Goal: Transaction & Acquisition: Purchase product/service

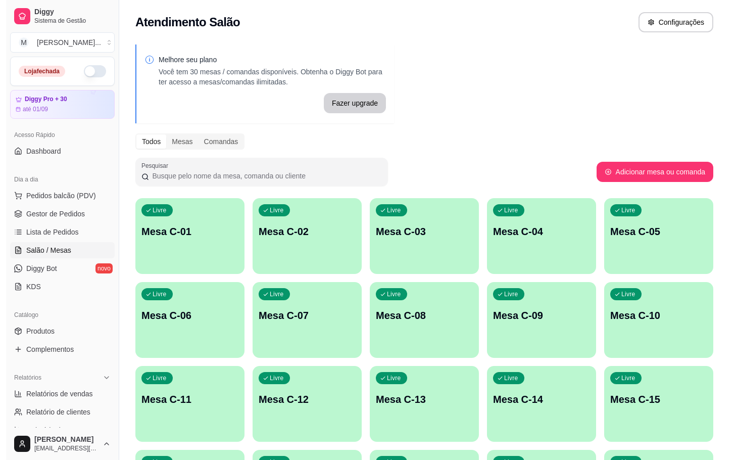
scroll to position [274, 0]
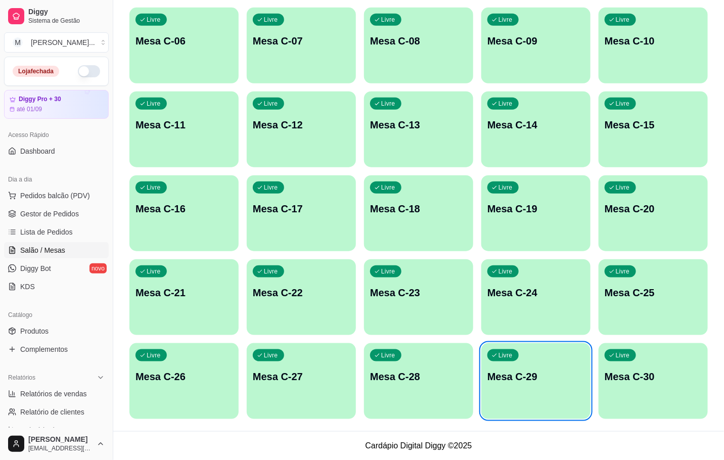
click at [535, 379] on p "Mesa C-29" at bounding box center [535, 376] width 97 height 14
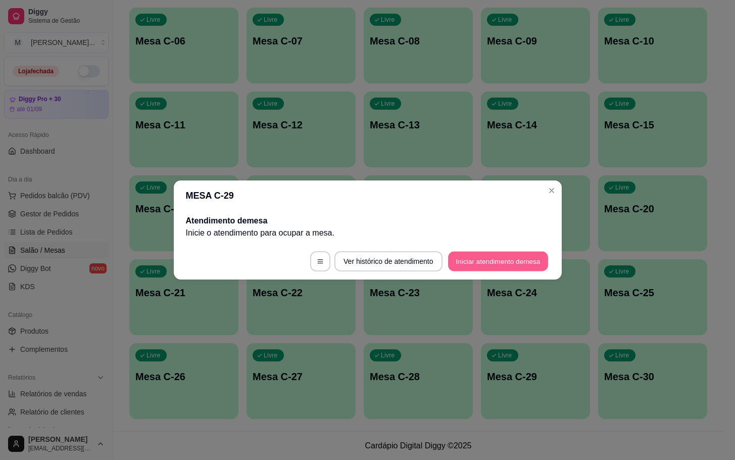
click at [508, 265] on button "Iniciar atendimento de mesa" at bounding box center [498, 262] width 100 height 20
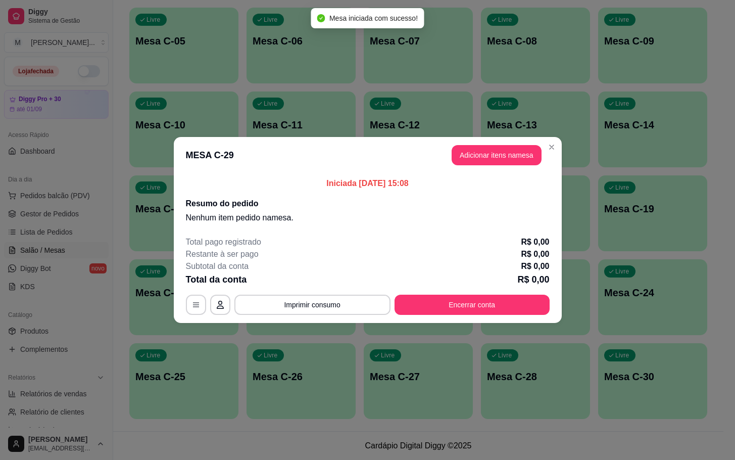
drag, startPoint x: 490, startPoint y: 170, endPoint x: 503, endPoint y: 165, distance: 14.1
click at [491, 170] on header "MESA C-29 Adicionar itens na mesa" at bounding box center [368, 155] width 388 height 36
click at [508, 164] on button "Adicionar itens na mesa" at bounding box center [497, 155] width 90 height 20
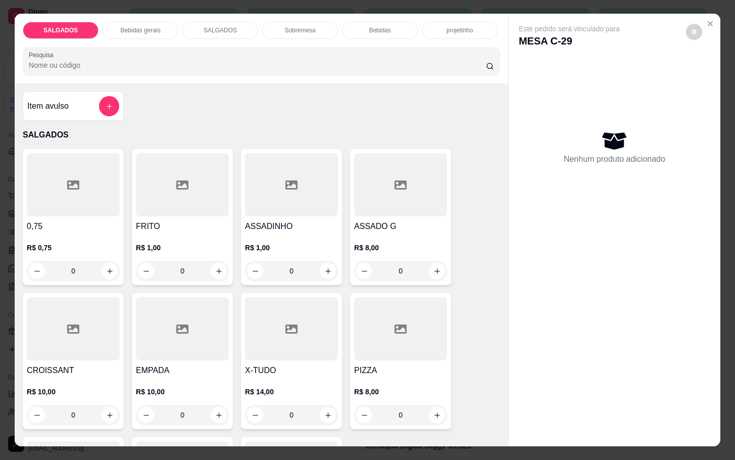
scroll to position [76, 0]
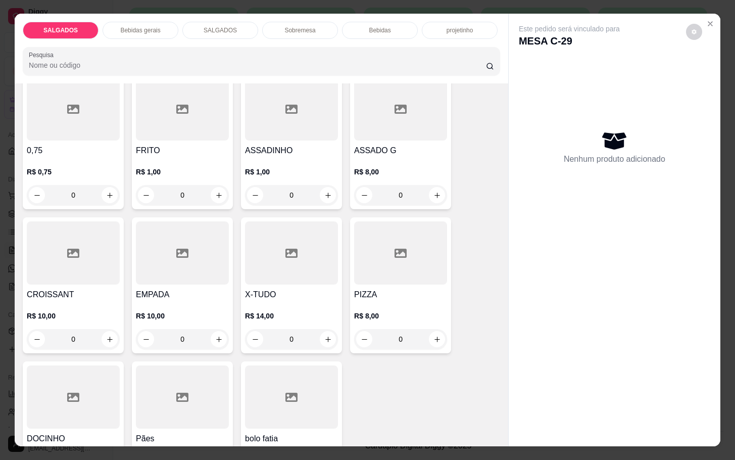
click at [143, 135] on div at bounding box center [182, 108] width 93 height 63
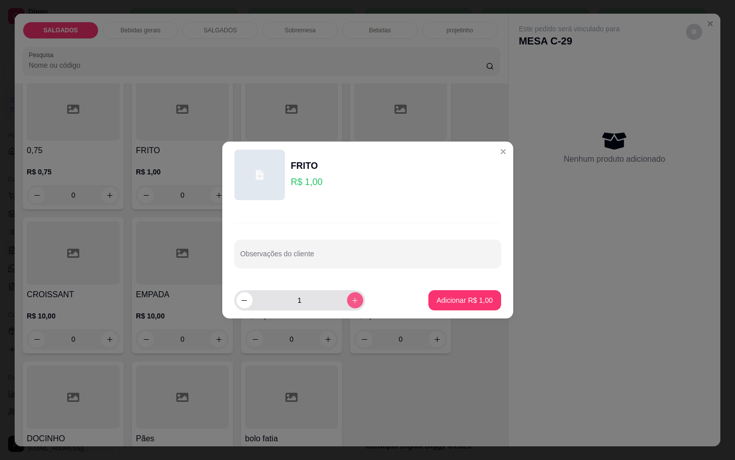
click at [352, 297] on button "increase-product-quantity" at bounding box center [355, 300] width 16 height 16
click at [351, 297] on icon "increase-product-quantity" at bounding box center [355, 301] width 8 height 8
click at [351, 302] on icon "increase-product-quantity" at bounding box center [355, 301] width 8 height 8
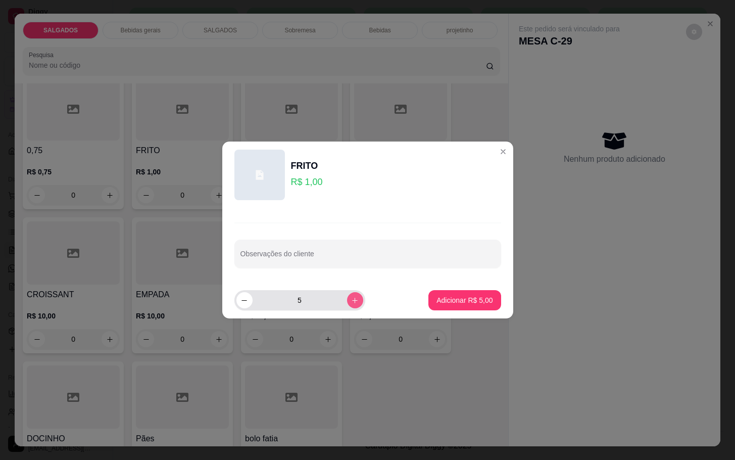
type input "6"
click at [454, 302] on p "Adicionar R$ 6,00" at bounding box center [465, 300] width 56 height 10
type input "6"
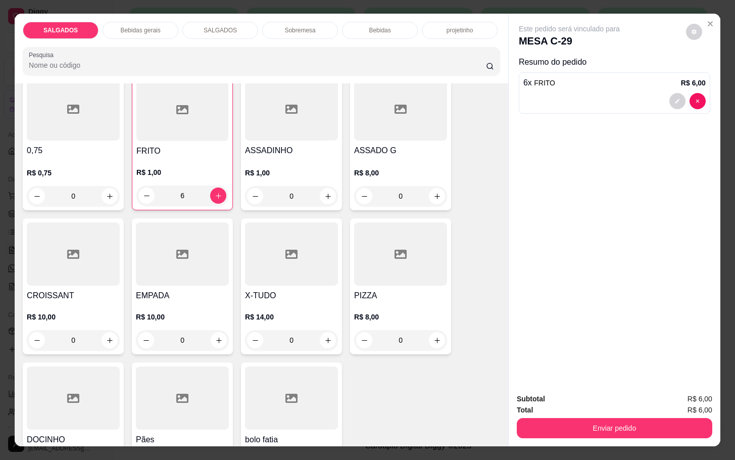
scroll to position [227, 0]
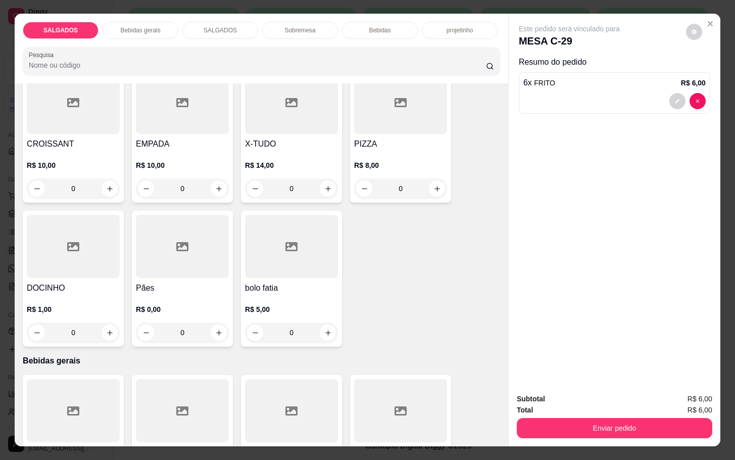
click at [52, 233] on div at bounding box center [73, 246] width 93 height 63
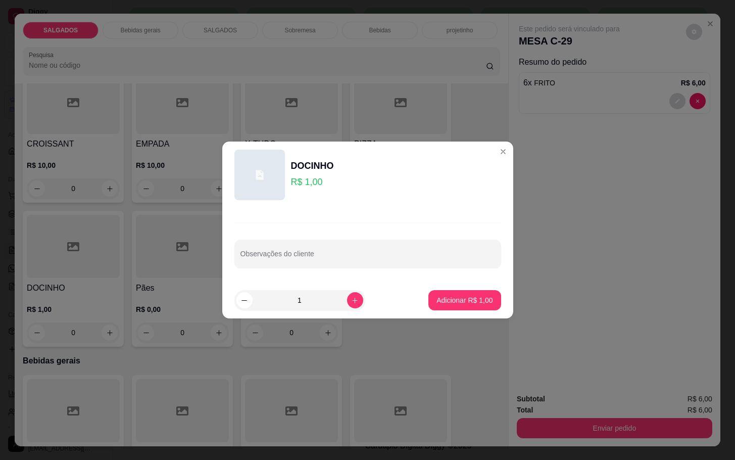
click at [356, 305] on div "1" at bounding box center [299, 300] width 131 height 20
click at [351, 299] on button "increase-product-quantity" at bounding box center [355, 300] width 16 height 16
click at [240, 297] on button "decrease-product-quantity" at bounding box center [244, 300] width 16 height 16
type input "2"
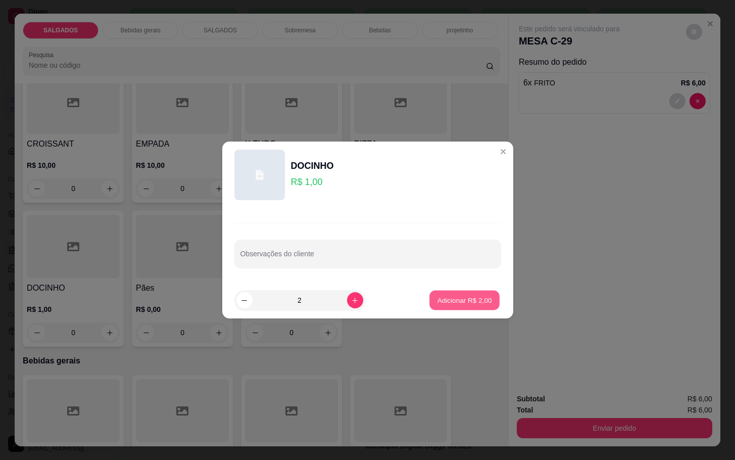
click at [478, 300] on p "Adicionar R$ 2,00" at bounding box center [465, 300] width 55 height 10
type input "2"
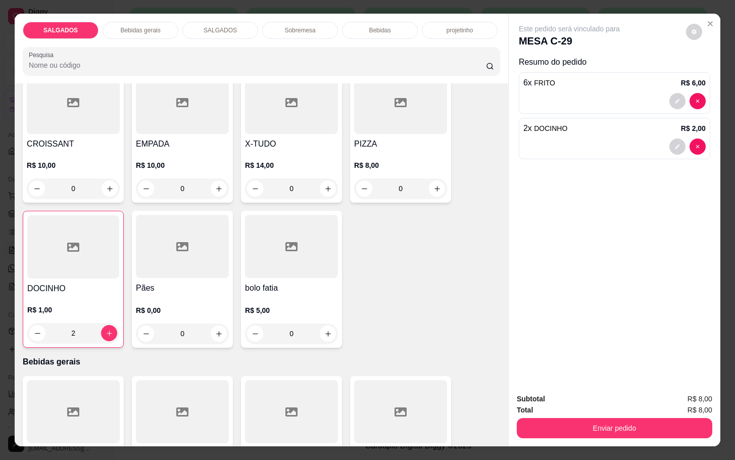
click at [120, 26] on p "Bebidas gerais" at bounding box center [140, 30] width 40 height 8
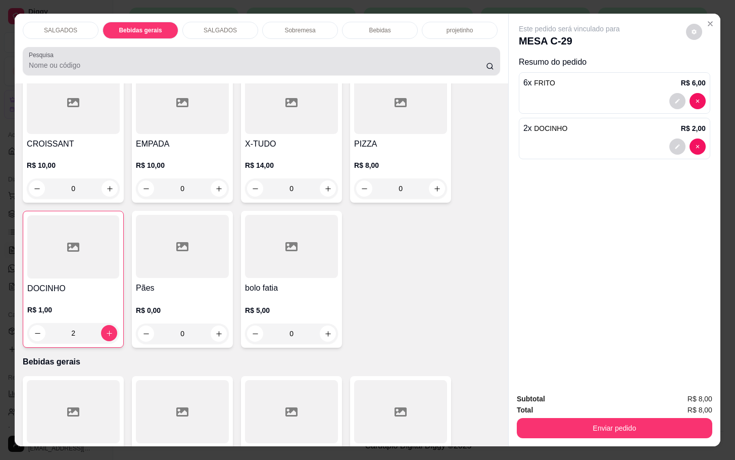
scroll to position [24, 0]
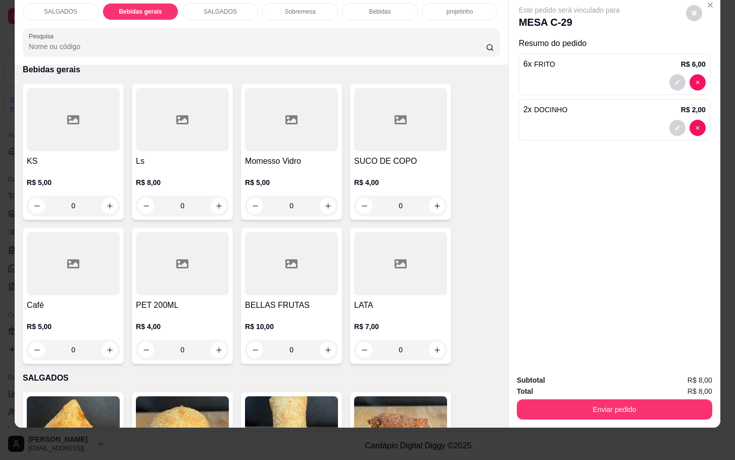
click at [279, 138] on div at bounding box center [291, 119] width 93 height 63
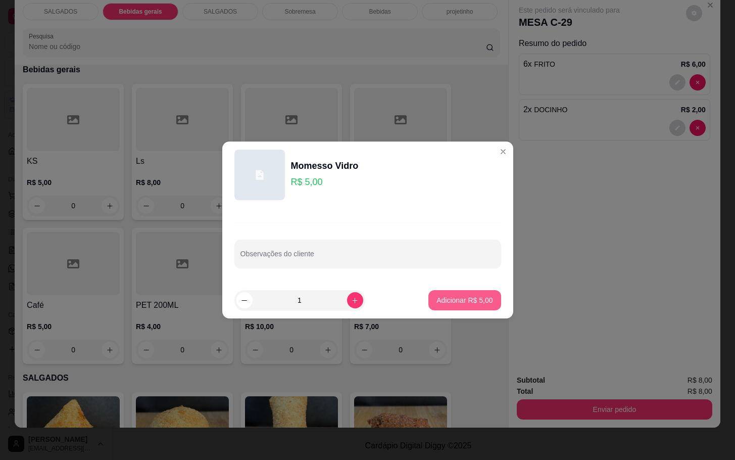
click at [457, 296] on p "Adicionar R$ 5,00" at bounding box center [465, 300] width 56 height 10
type input "1"
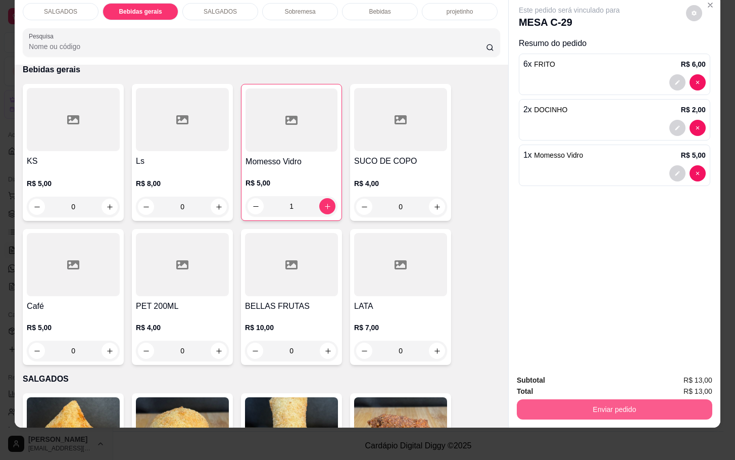
click at [608, 399] on button "Enviar pedido" at bounding box center [615, 409] width 196 height 20
click at [595, 376] on button "Não registrar e enviar pedido" at bounding box center [579, 373] width 105 height 19
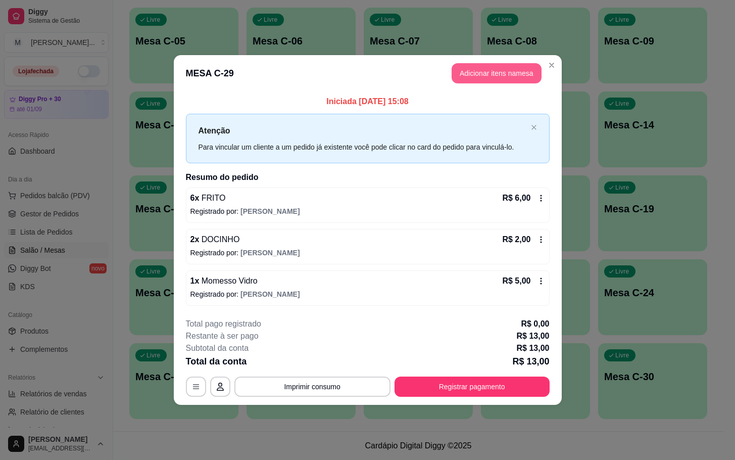
click at [517, 63] on button "Adicionar itens na mesa" at bounding box center [497, 73] width 90 height 20
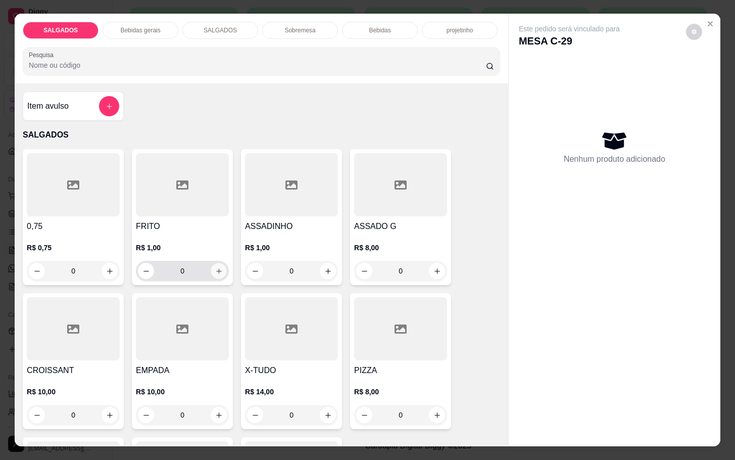
click at [216, 267] on icon "increase-product-quantity" at bounding box center [219, 271] width 8 height 8
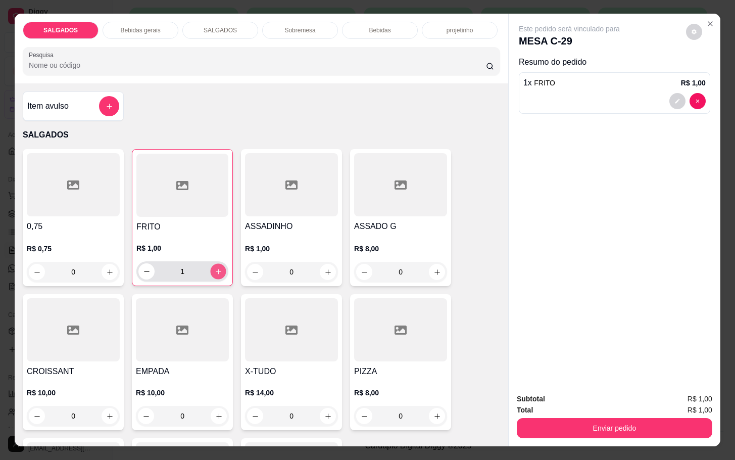
click at [216, 268] on icon "increase-product-quantity" at bounding box center [219, 272] width 8 height 8
click at [221, 266] on div "3" at bounding box center [182, 271] width 92 height 20
click at [215, 270] on icon "increase-product-quantity" at bounding box center [219, 272] width 8 height 8
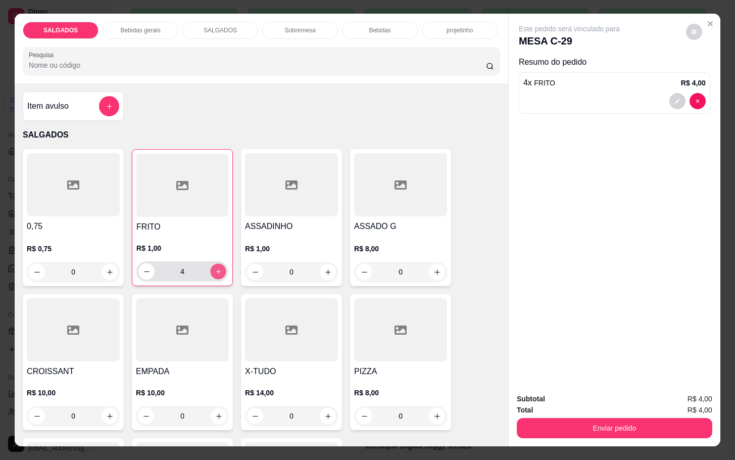
click at [215, 270] on icon "increase-product-quantity" at bounding box center [219, 272] width 8 height 8
click at [139, 271] on button "decrease-product-quantity" at bounding box center [147, 272] width 16 height 16
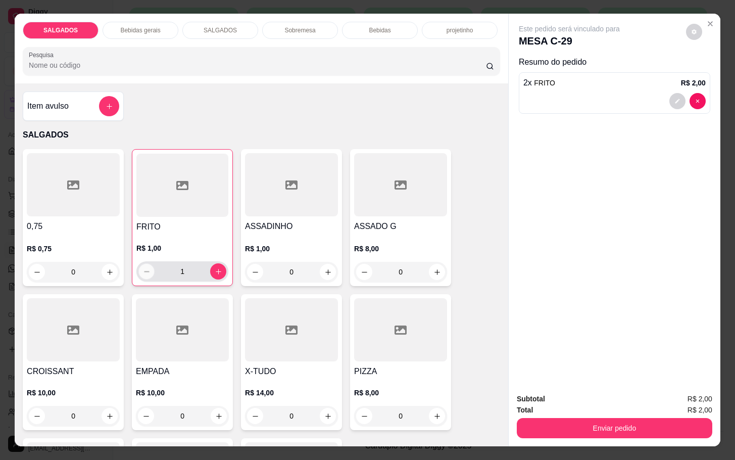
click at [139, 271] on button "decrease-product-quantity" at bounding box center [147, 272] width 16 height 16
type input "0"
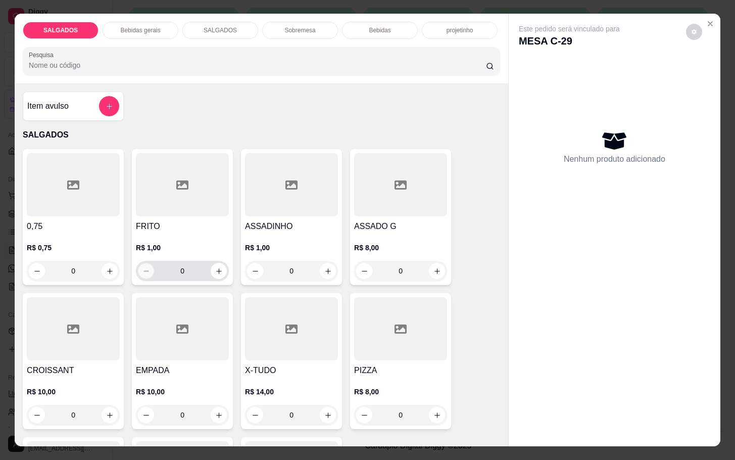
click at [138, 271] on button "decrease-product-quantity" at bounding box center [146, 271] width 16 height 16
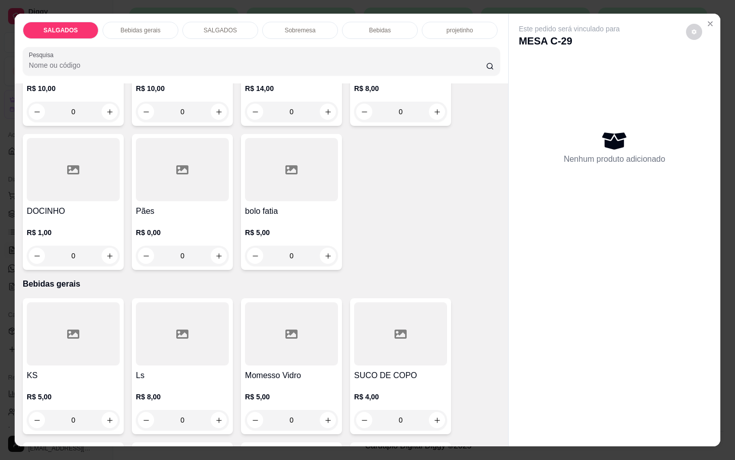
scroll to position [227, 0]
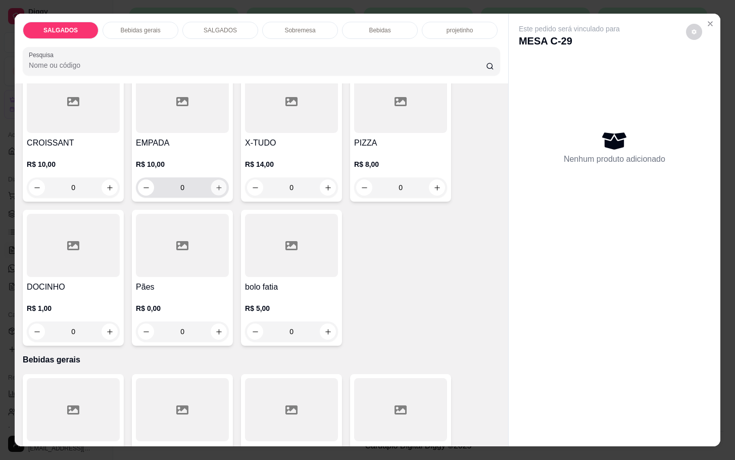
click at [215, 186] on icon "increase-product-quantity" at bounding box center [219, 188] width 8 height 8
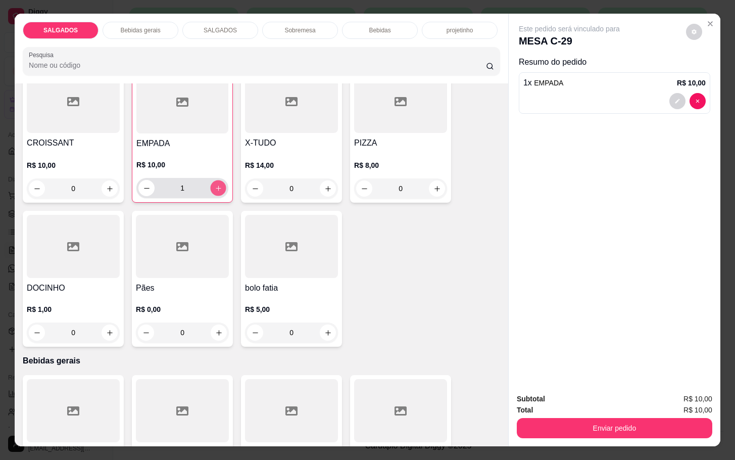
click at [215, 186] on icon "increase-product-quantity" at bounding box center [219, 188] width 8 height 8
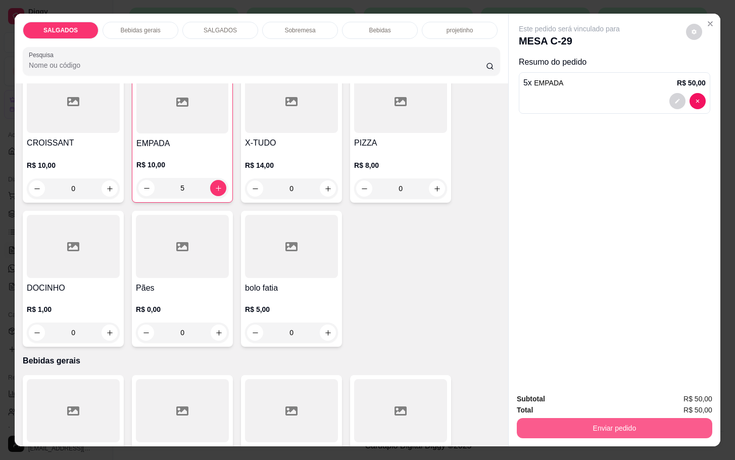
click at [622, 433] on div "SALGADOS Bebidas gerais SALGADOS Sobremesa Bebidas projetinho Pesquisa Item avu…" at bounding box center [367, 230] width 735 height 460
click at [619, 418] on button "Enviar pedido" at bounding box center [615, 428] width 196 height 20
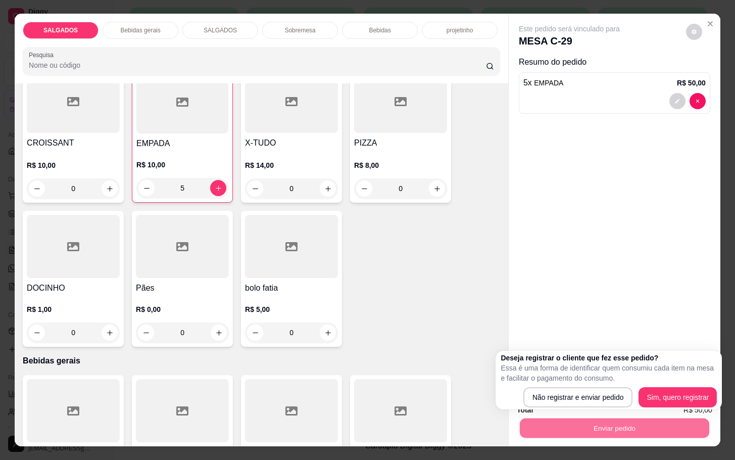
click at [546, 302] on div "Este pedido será vinculado para MESA C-29 Resumo do pedido 5 x EMPADA R$ 50,00" at bounding box center [615, 199] width 212 height 371
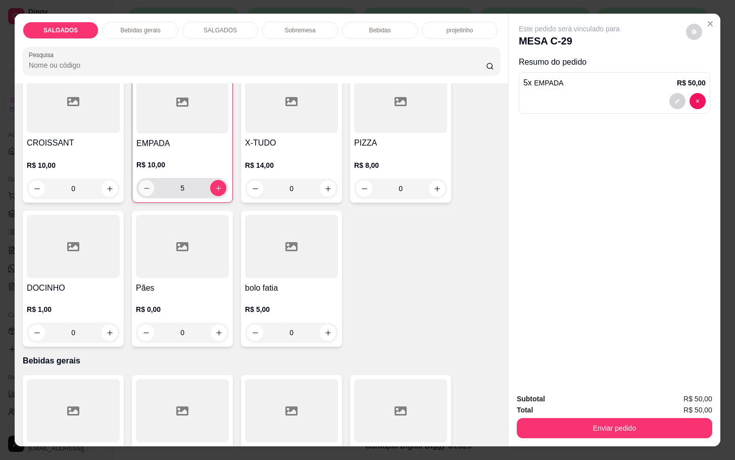
click at [141, 188] on button "decrease-product-quantity" at bounding box center [147, 188] width 16 height 16
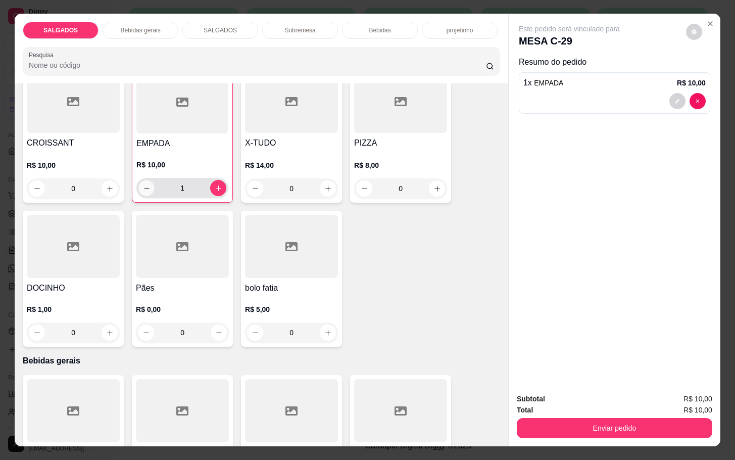
type input "0"
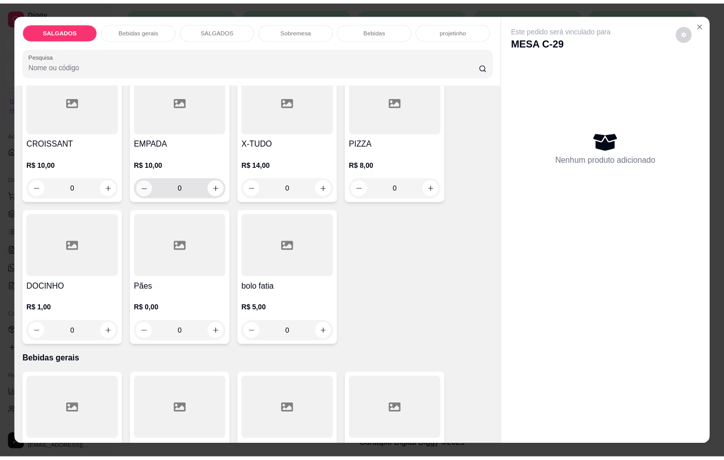
scroll to position [0, 0]
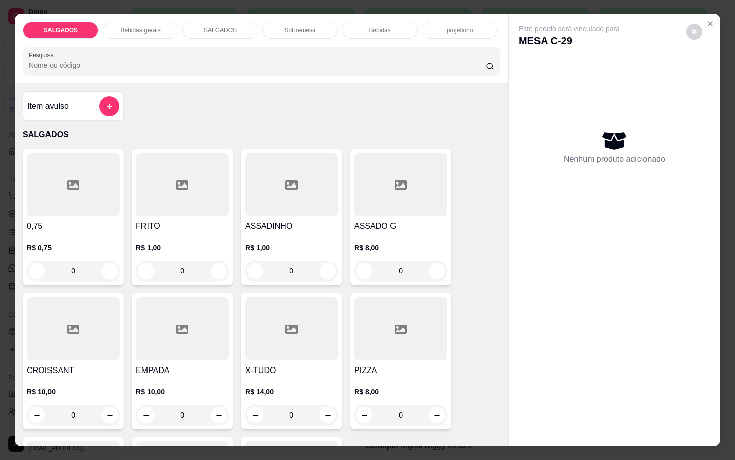
click at [194, 235] on div "R$ 1,00 0" at bounding box center [182, 256] width 93 height 49
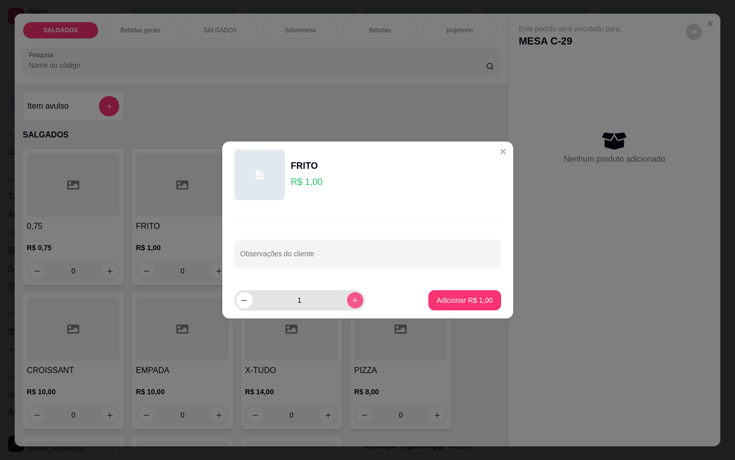
click at [347, 307] on button "increase-product-quantity" at bounding box center [355, 300] width 16 height 16
click at [347, 305] on button "increase-product-quantity" at bounding box center [355, 300] width 16 height 16
type input "5"
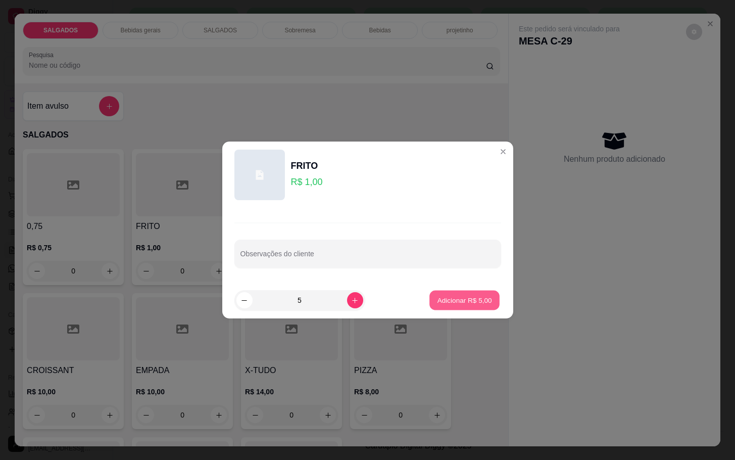
click at [469, 307] on button "Adicionar R$ 5,00" at bounding box center [465, 301] width 70 height 20
type input "5"
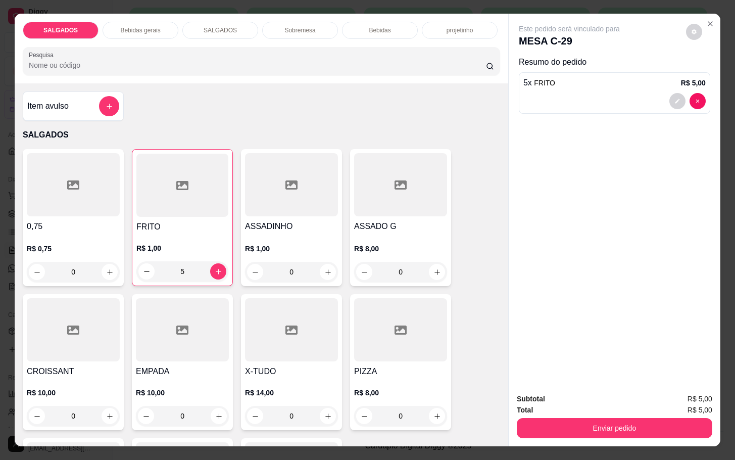
click at [534, 395] on strong "Subtotal" at bounding box center [531, 399] width 28 height 8
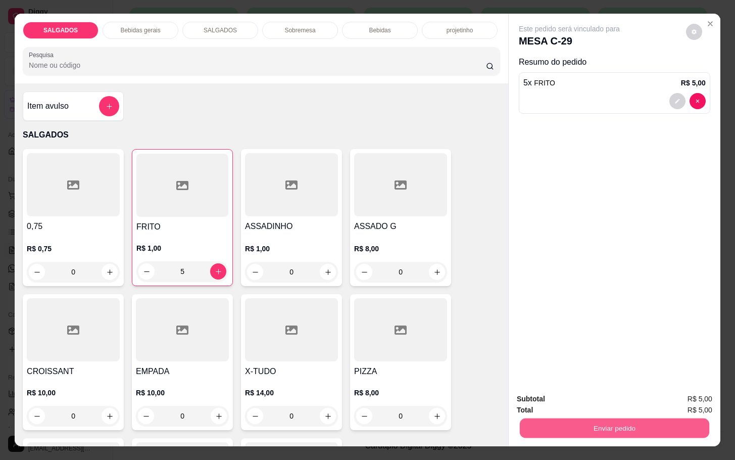
click at [520, 419] on button "Enviar pedido" at bounding box center [615, 428] width 190 height 20
click at [537, 393] on button "Não registrar e enviar pedido" at bounding box center [579, 397] width 105 height 19
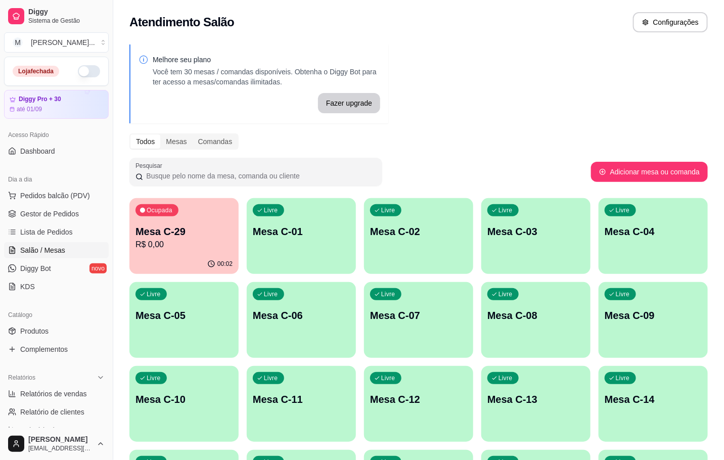
click at [220, 221] on div "Ocupada Mesa C-29 R$ 0,00" at bounding box center [183, 226] width 109 height 56
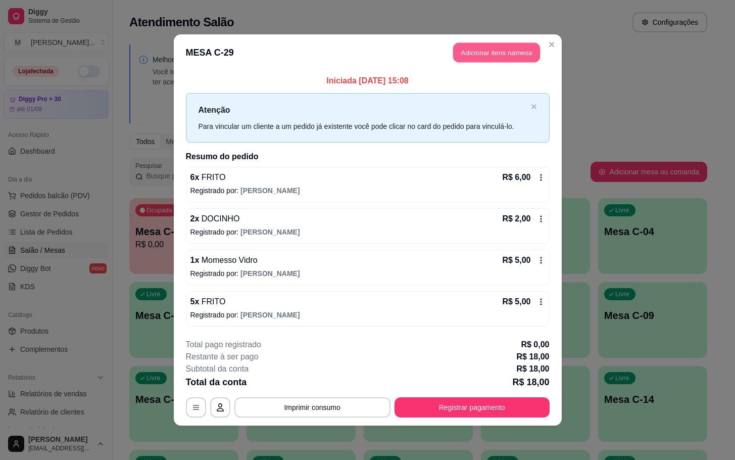
click at [483, 46] on button "Adicionar itens na mesa" at bounding box center [496, 53] width 87 height 20
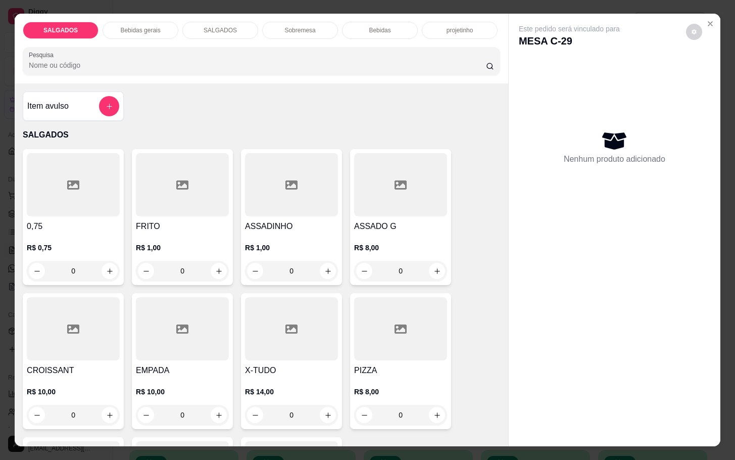
click at [139, 193] on div at bounding box center [182, 184] width 93 height 63
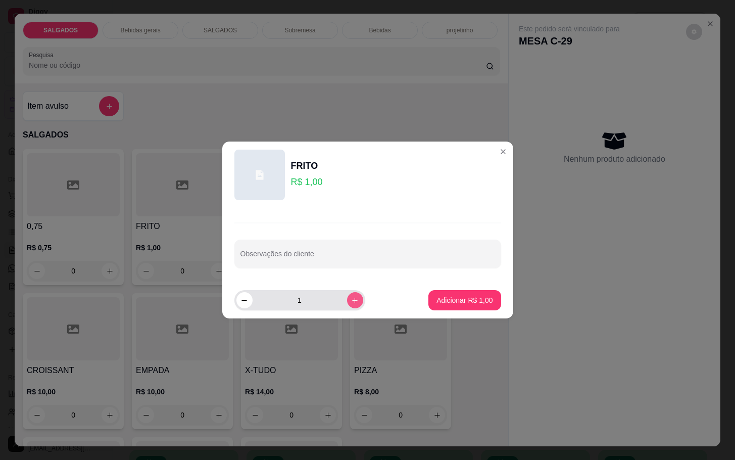
click at [352, 304] on button "increase-product-quantity" at bounding box center [355, 300] width 16 height 16
click at [352, 303] on button "increase-product-quantity" at bounding box center [355, 300] width 16 height 16
type input "4"
click at [478, 308] on button "Adicionar R$ 4,00" at bounding box center [465, 301] width 70 height 20
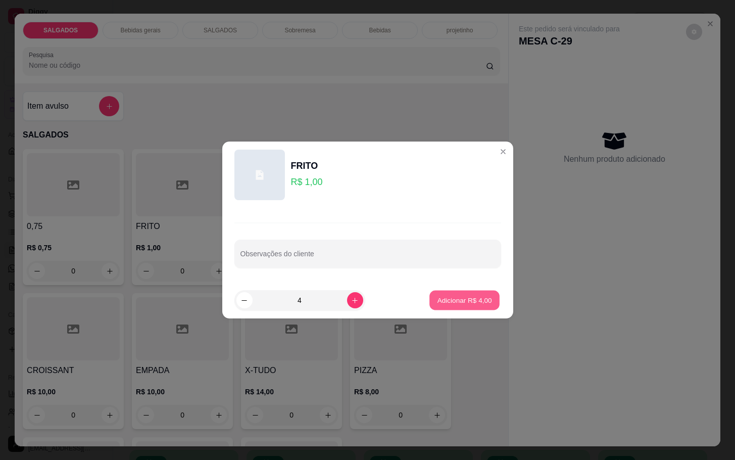
type input "4"
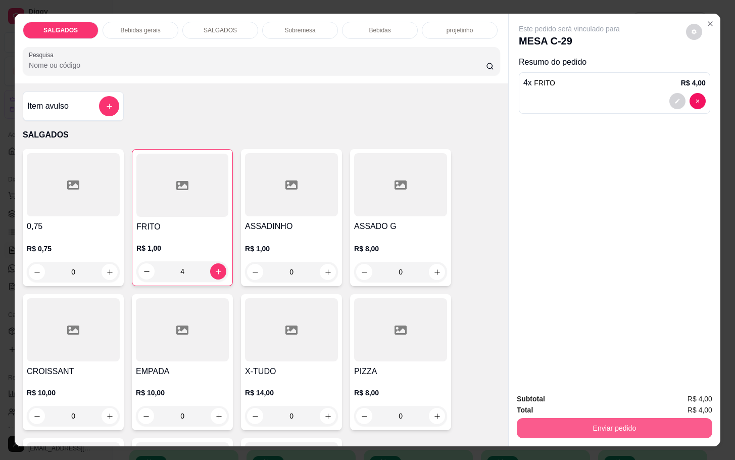
click at [611, 423] on button "Enviar pedido" at bounding box center [615, 428] width 196 height 20
click at [607, 395] on button "Não registrar e enviar pedido" at bounding box center [579, 397] width 105 height 19
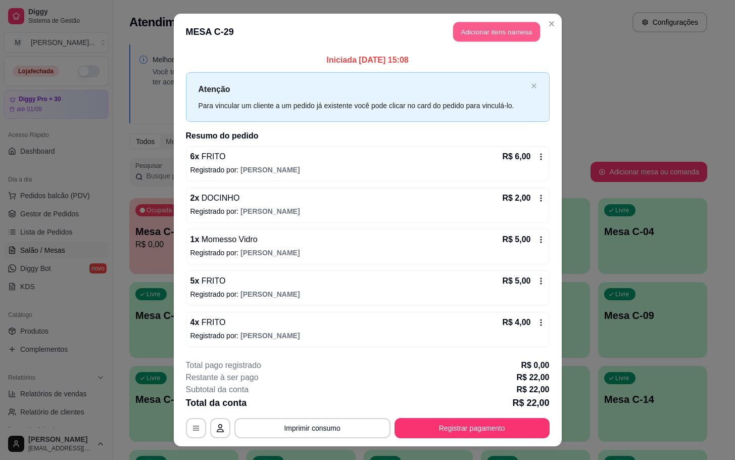
click at [493, 31] on button "Adicionar itens na mesa" at bounding box center [496, 32] width 87 height 20
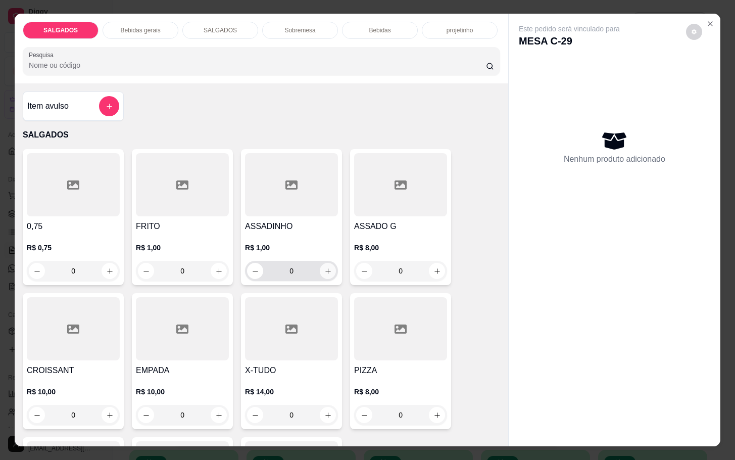
click at [324, 267] on icon "increase-product-quantity" at bounding box center [328, 271] width 8 height 8
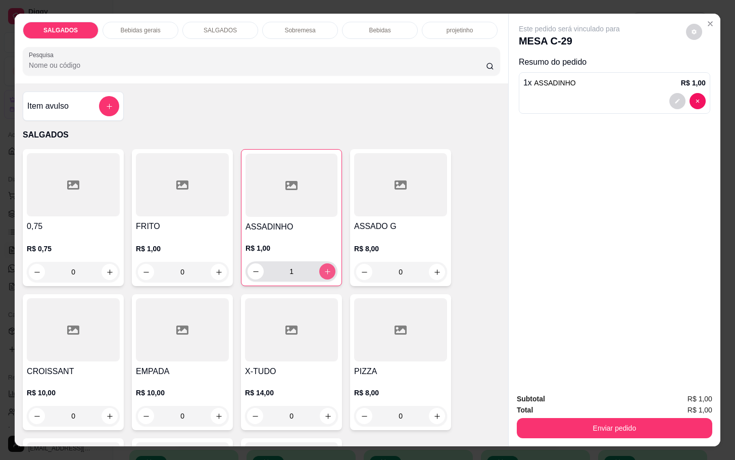
click at [324, 268] on icon "increase-product-quantity" at bounding box center [328, 272] width 8 height 8
type input "2"
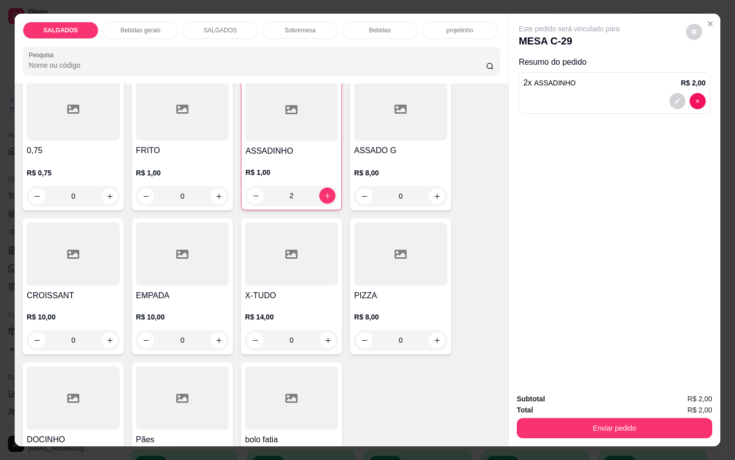
scroll to position [152, 0]
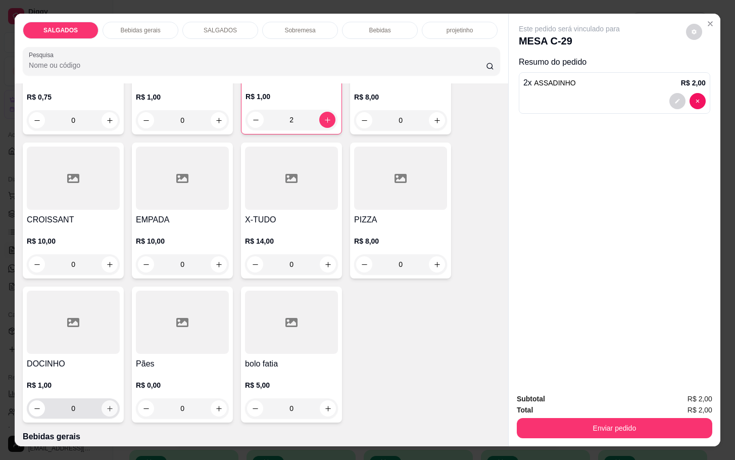
click at [108, 405] on button "increase-product-quantity" at bounding box center [110, 408] width 16 height 16
click at [108, 405] on button "increase-product-quantity" at bounding box center [109, 409] width 16 height 16
type input "2"
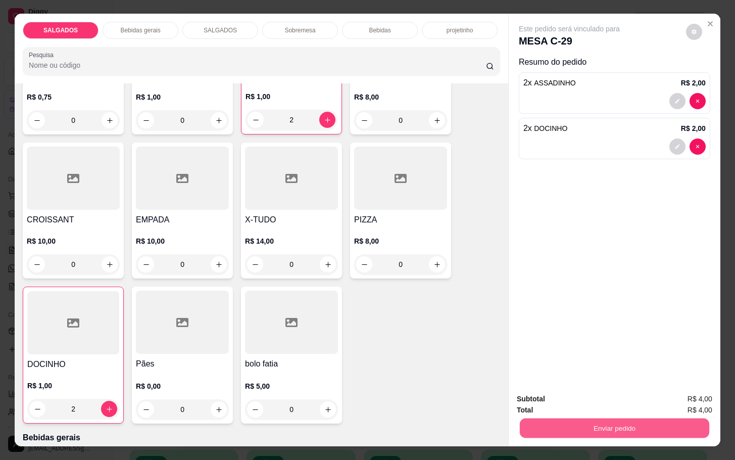
click at [572, 426] on button "Enviar pedido" at bounding box center [615, 428] width 190 height 20
click at [553, 395] on button "Não registrar e enviar pedido" at bounding box center [579, 397] width 105 height 19
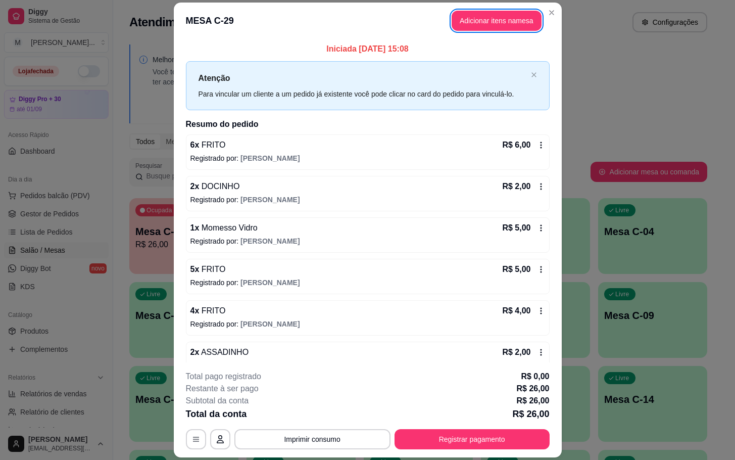
scroll to position [63, 0]
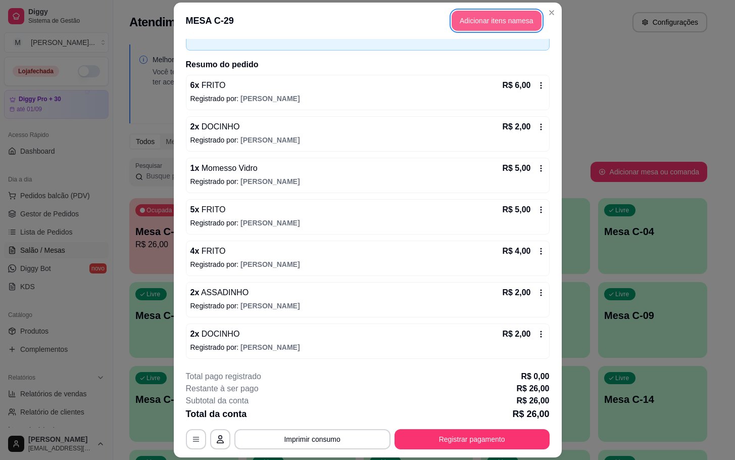
click at [483, 24] on button "Adicionar itens na mesa" at bounding box center [497, 21] width 90 height 20
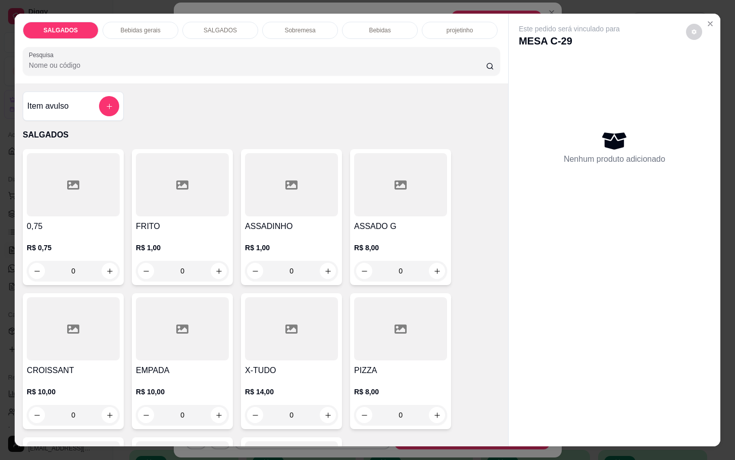
scroll to position [303, 0]
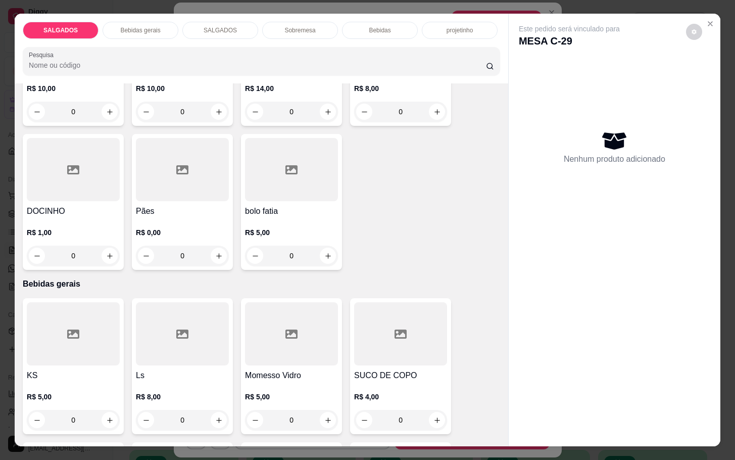
click at [98, 205] on h4 "DOCINHO" at bounding box center [73, 211] width 93 height 12
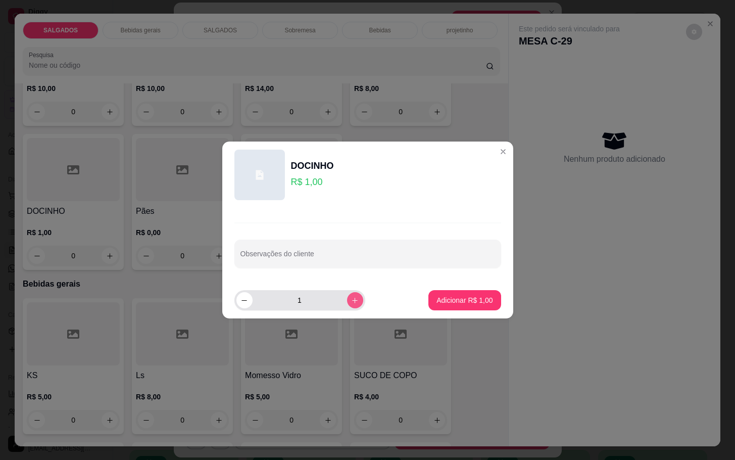
click at [347, 307] on button "increase-product-quantity" at bounding box center [355, 300] width 16 height 16
click at [347, 305] on button "increase-product-quantity" at bounding box center [355, 300] width 16 height 16
click at [348, 305] on button "increase-product-quantity" at bounding box center [355, 300] width 16 height 16
type input "4"
click at [458, 311] on footer "4 Adicionar R$ 4,00" at bounding box center [367, 300] width 291 height 36
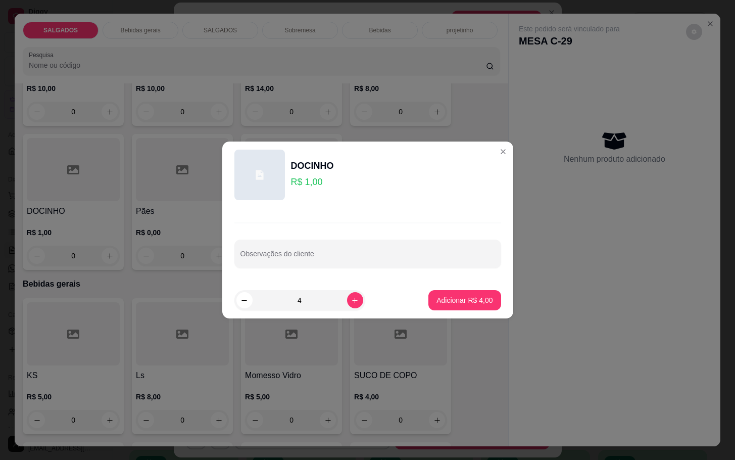
click at [459, 307] on button "Adicionar R$ 4,00" at bounding box center [465, 300] width 72 height 20
type input "4"
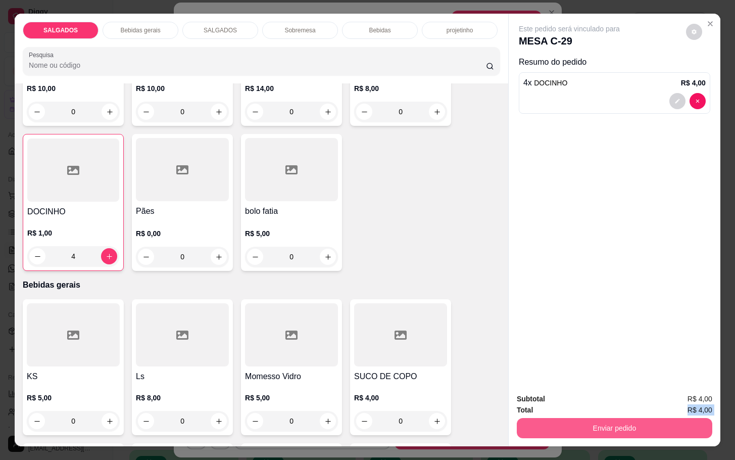
click at [604, 421] on div "Subtotal R$ 4,00 Total R$ 4,00 Enviar pedido" at bounding box center [615, 415] width 196 height 45
click at [583, 418] on button "Enviar pedido" at bounding box center [615, 428] width 190 height 20
click at [585, 418] on button "Enviar pedido" at bounding box center [615, 428] width 190 height 20
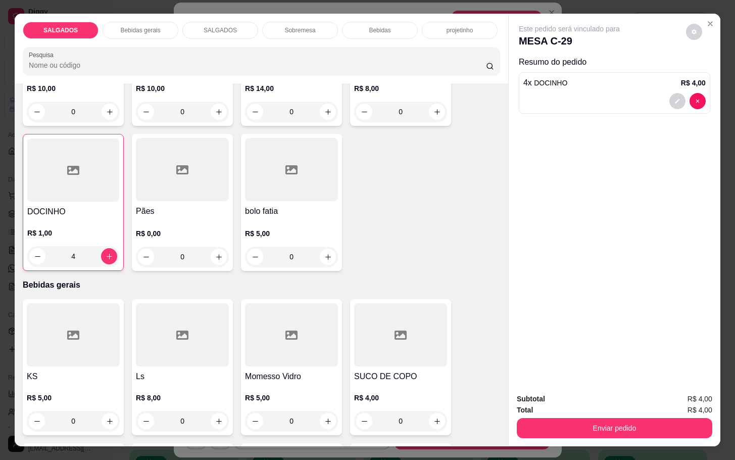
click at [569, 393] on div "Subtotal R$ 4,00" at bounding box center [615, 398] width 196 height 11
click at [583, 420] on button "Enviar pedido" at bounding box center [615, 428] width 196 height 20
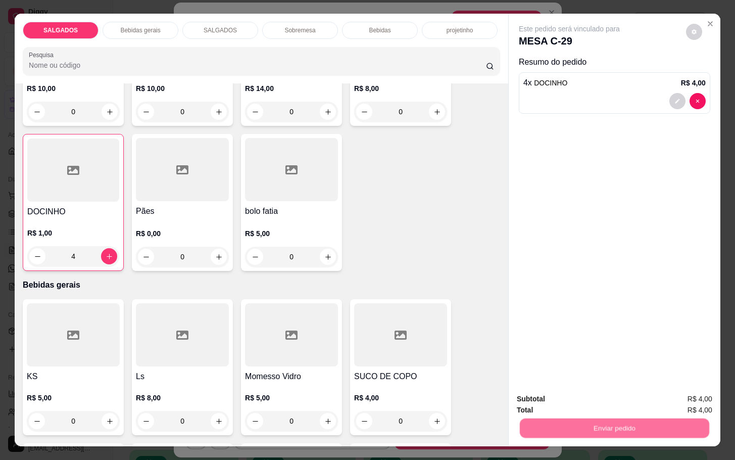
click at [572, 402] on button "Não registrar e enviar pedido" at bounding box center [579, 397] width 105 height 19
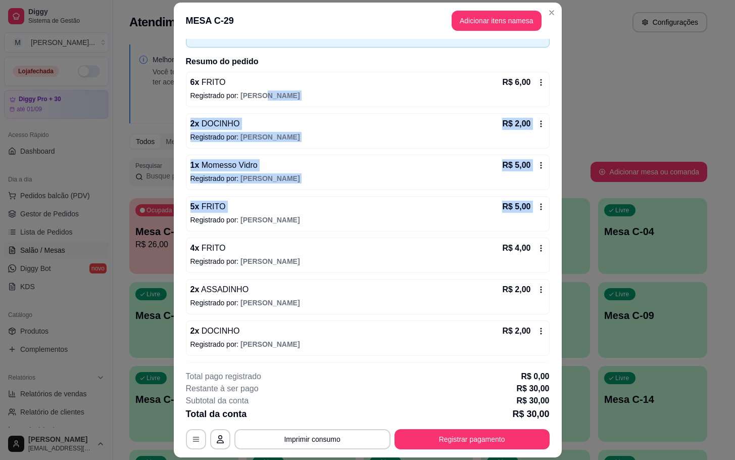
drag, startPoint x: 555, startPoint y: 202, endPoint x: 530, endPoint y: 105, distance: 99.9
click at [530, 105] on div "Iniciada [DATE] 15:08 Atenção Para vincular um cliente a um pedido já existente…" at bounding box center [368, 201] width 388 height 324
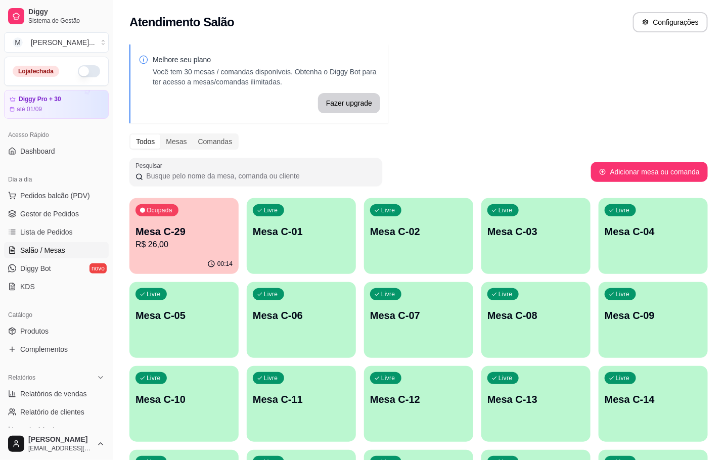
click at [161, 221] on div "Ocupada Mesa C-29 R$ 26,00" at bounding box center [183, 226] width 109 height 56
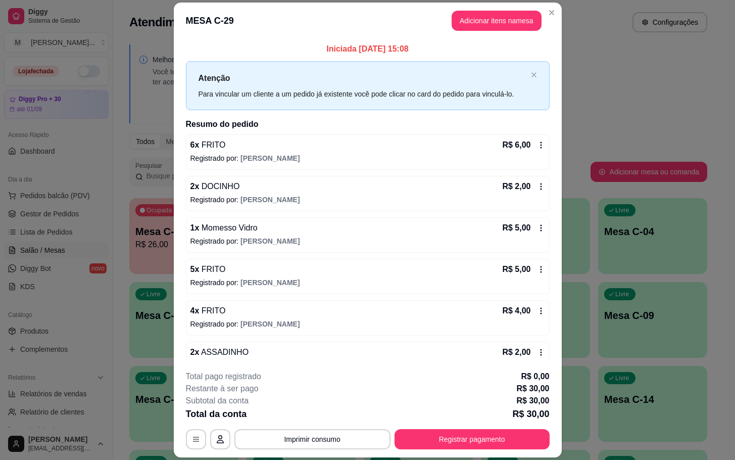
scroll to position [105, 0]
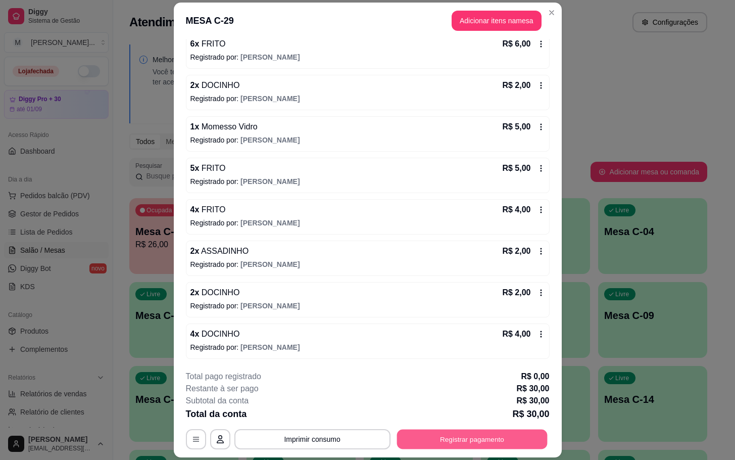
click at [410, 437] on button "Registrar pagamento" at bounding box center [472, 440] width 151 height 20
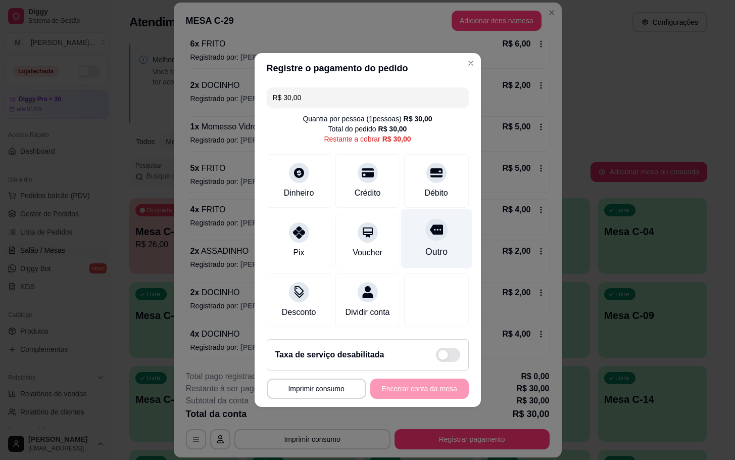
click at [424, 236] on div "Outro" at bounding box center [436, 238] width 71 height 59
type input "R$ 0,00"
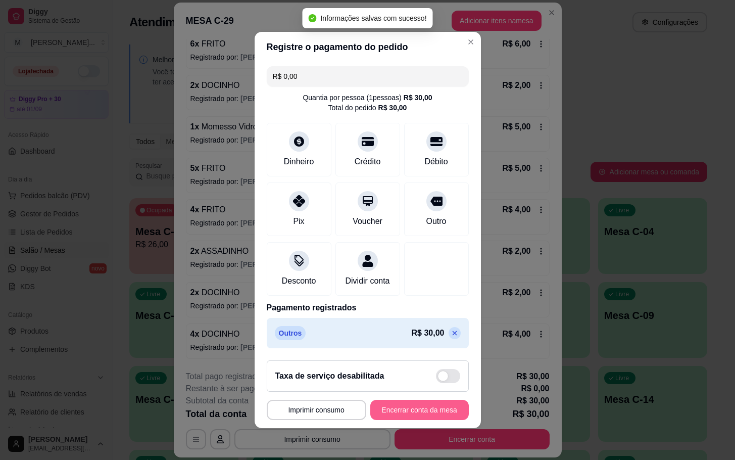
click at [428, 410] on button "Encerrar conta da mesa" at bounding box center [419, 410] width 99 height 20
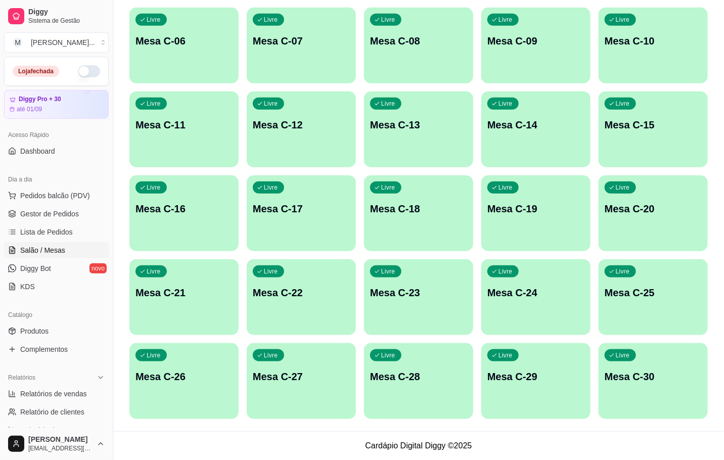
scroll to position [47, 0]
